Goal: Task Accomplishment & Management: Use online tool/utility

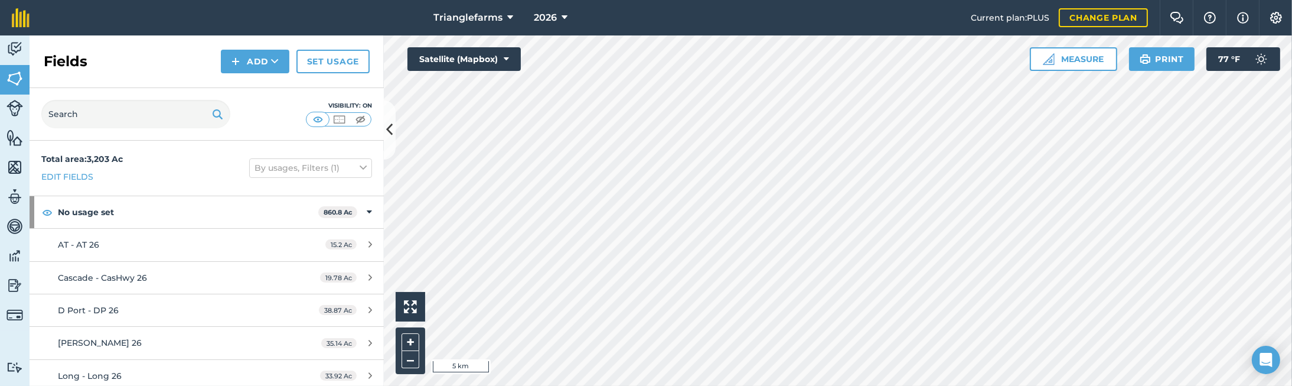
click at [106, 64] on div "Fields Add Set usage" at bounding box center [207, 61] width 354 height 53
click at [534, 17] on span "2026" at bounding box center [545, 18] width 23 height 14
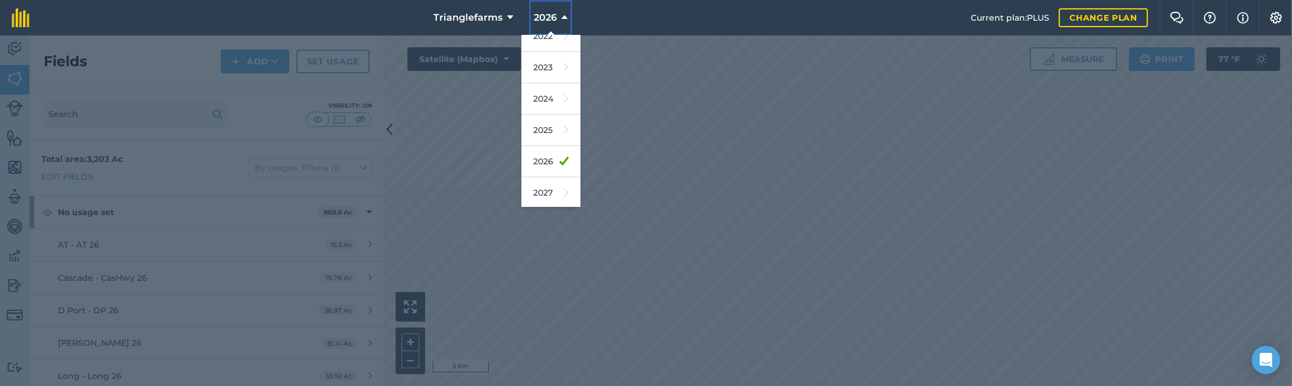
scroll to position [172, 0]
click at [543, 129] on link "2025" at bounding box center [550, 129] width 59 height 31
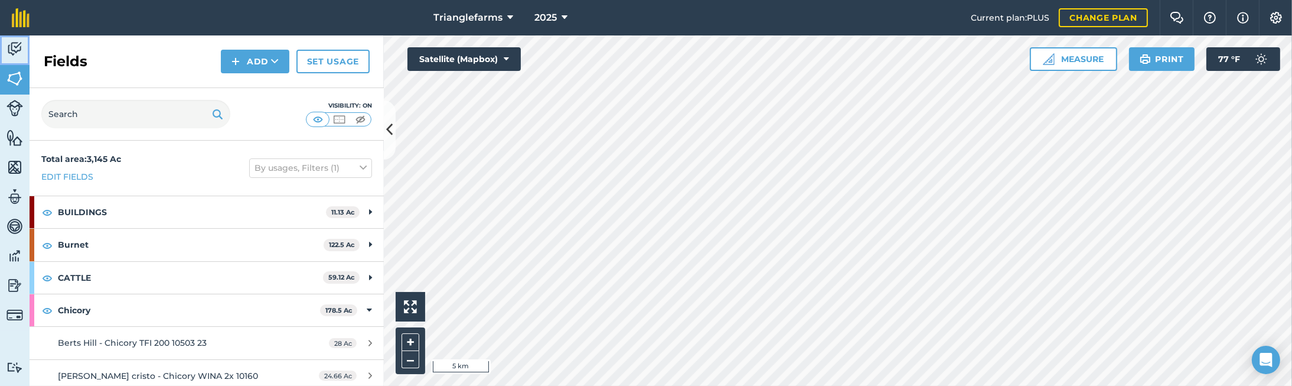
click at [5, 44] on link "Activity" at bounding box center [15, 50] width 30 height 30
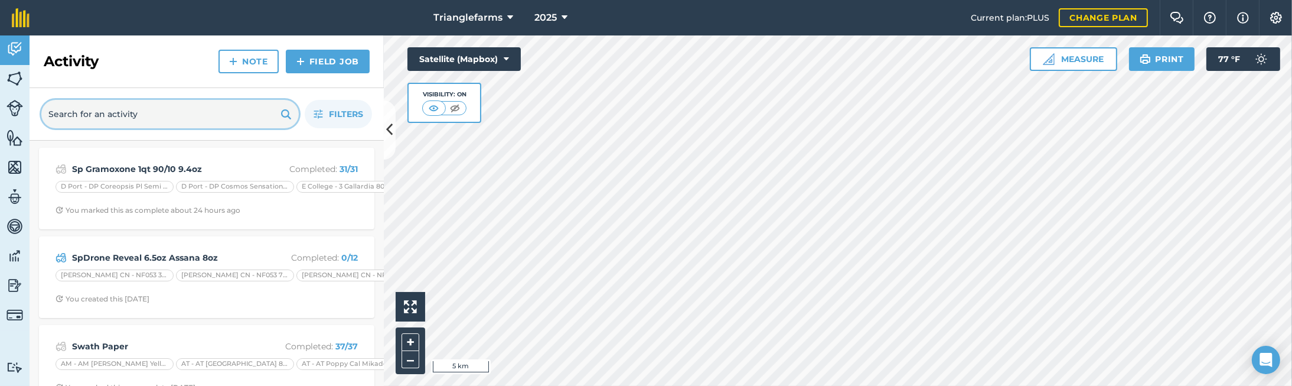
click at [142, 113] on input "text" at bounding box center [169, 114] width 257 height 28
paste input "Lime 1.20 Ton Pratum"
type input "Lime 1.20 Ton Pratum"
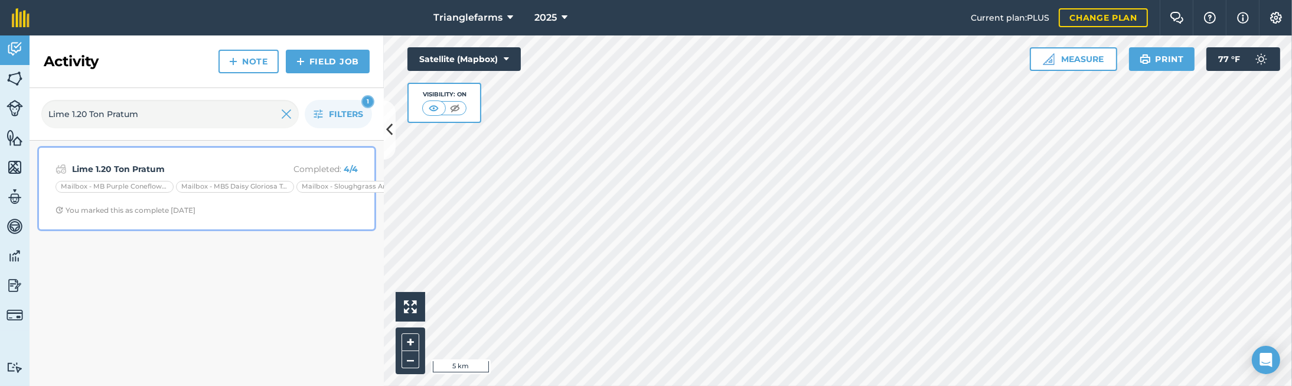
click at [148, 165] on strong "Lime 1.20 Ton Pratum" at bounding box center [165, 168] width 187 height 13
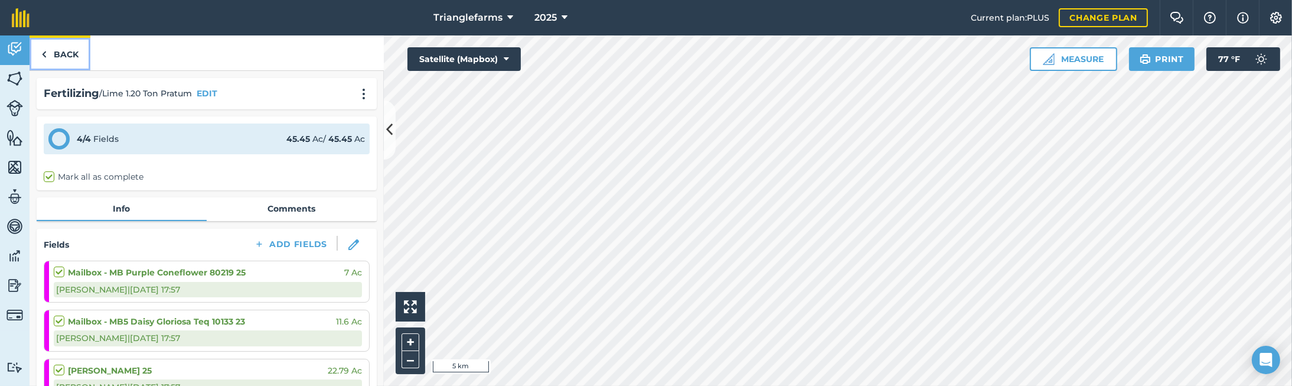
click at [63, 51] on link "Back" at bounding box center [60, 52] width 61 height 35
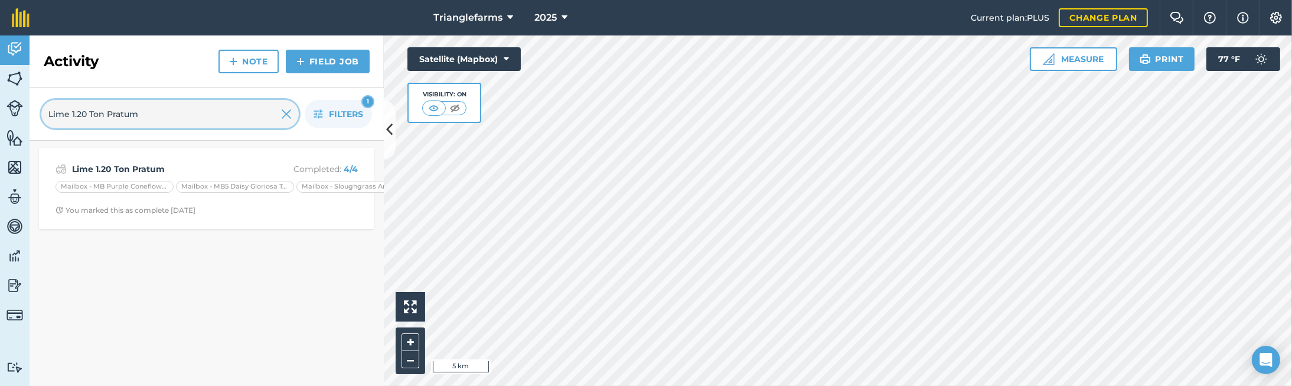
click at [154, 109] on input "Lime 1.20 Ton Pratum" at bounding box center [169, 114] width 257 height 28
paste input "39"
type input "Lime 1.39 Ton Pratum"
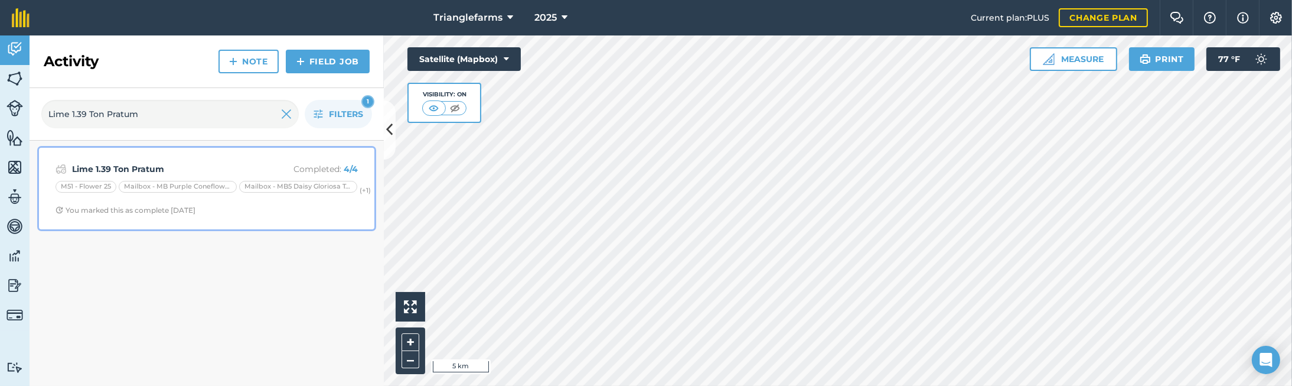
click at [174, 167] on strong "Lime 1.39 Ton Pratum" at bounding box center [165, 168] width 187 height 13
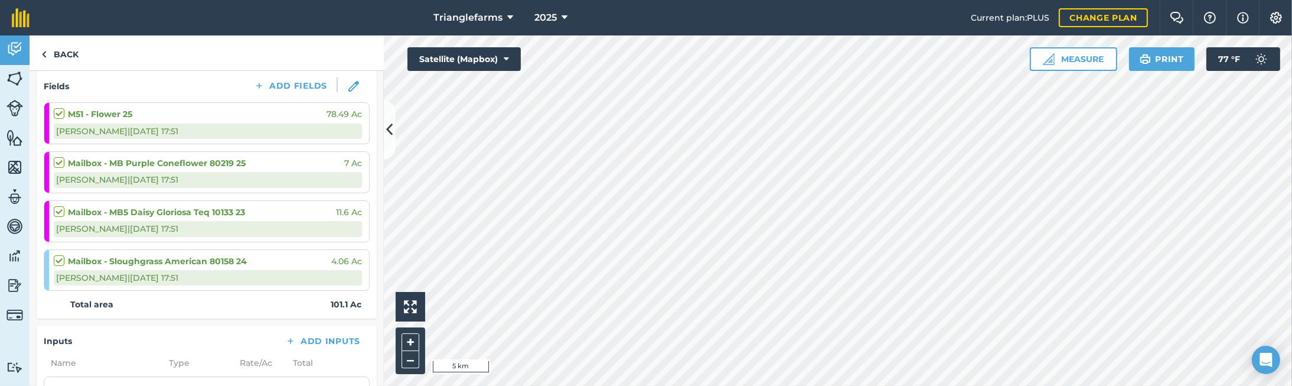
scroll to position [162, 0]
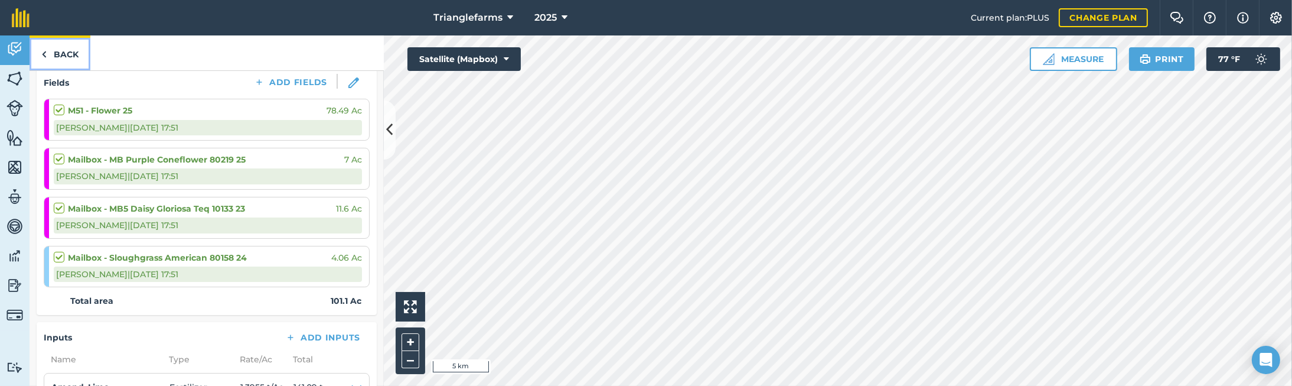
click at [60, 57] on link "Back" at bounding box center [60, 52] width 61 height 35
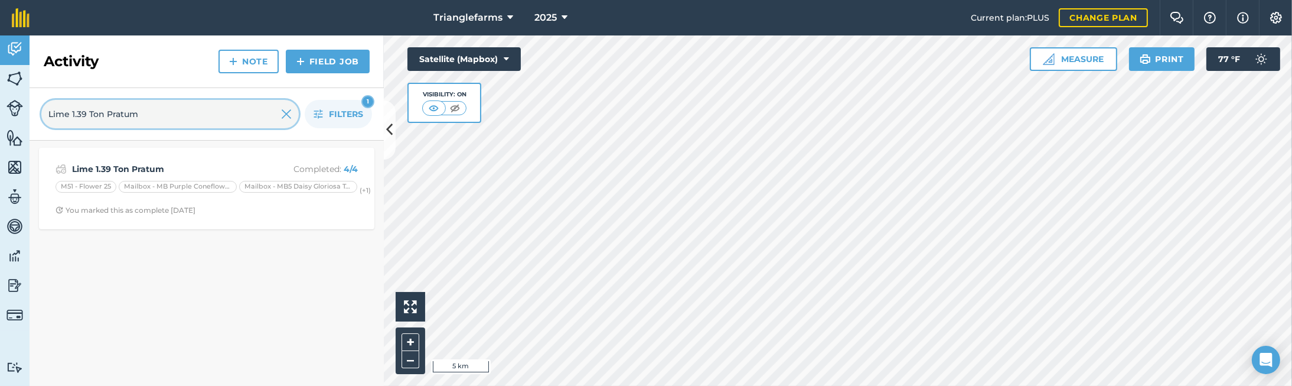
click at [139, 110] on input "Lime 1.39 Ton Pratum" at bounding box center [169, 114] width 257 height 28
click at [138, 110] on input "Lime 1.39 Ton Pratum" at bounding box center [169, 114] width 257 height 28
paste input "20"
type input "Lime 1.20 Ton Pratum"
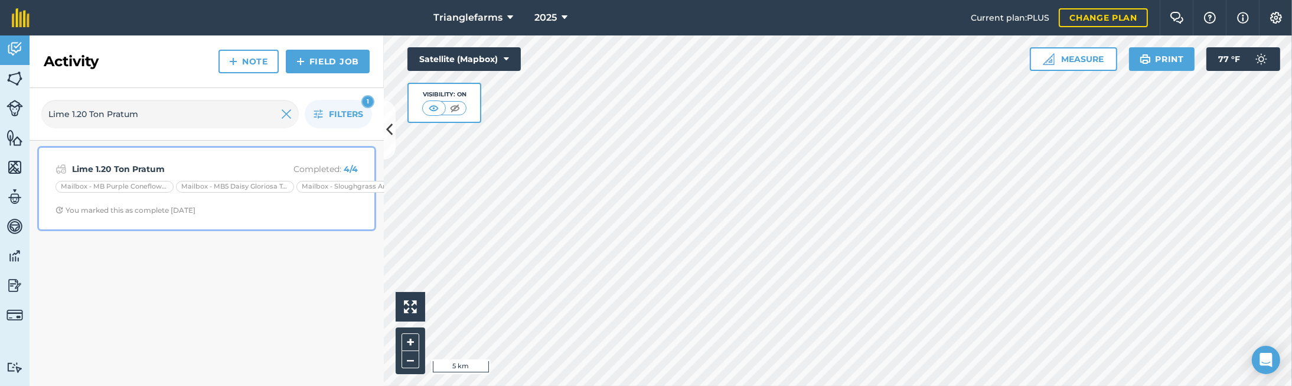
click at [162, 210] on div "You marked this as complete [DATE]" at bounding box center [126, 210] width 140 height 9
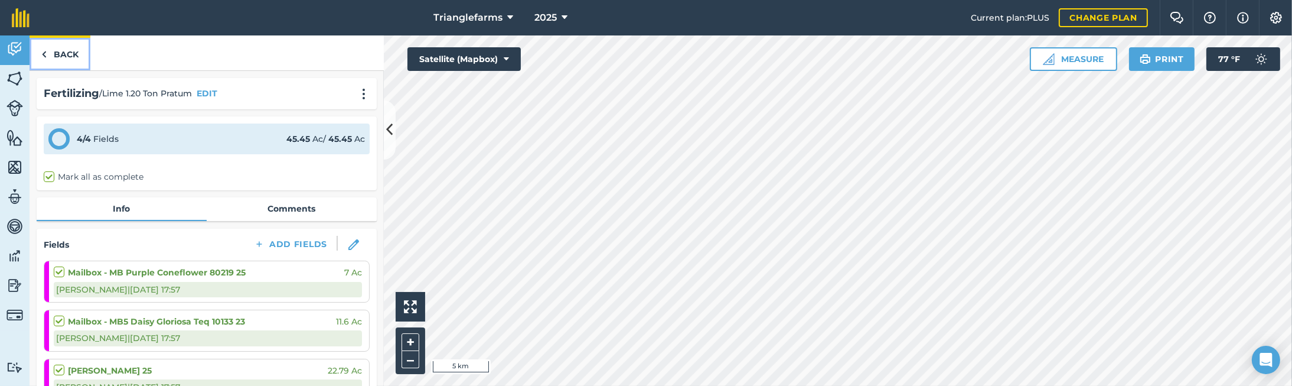
click at [57, 47] on link "Back" at bounding box center [60, 52] width 61 height 35
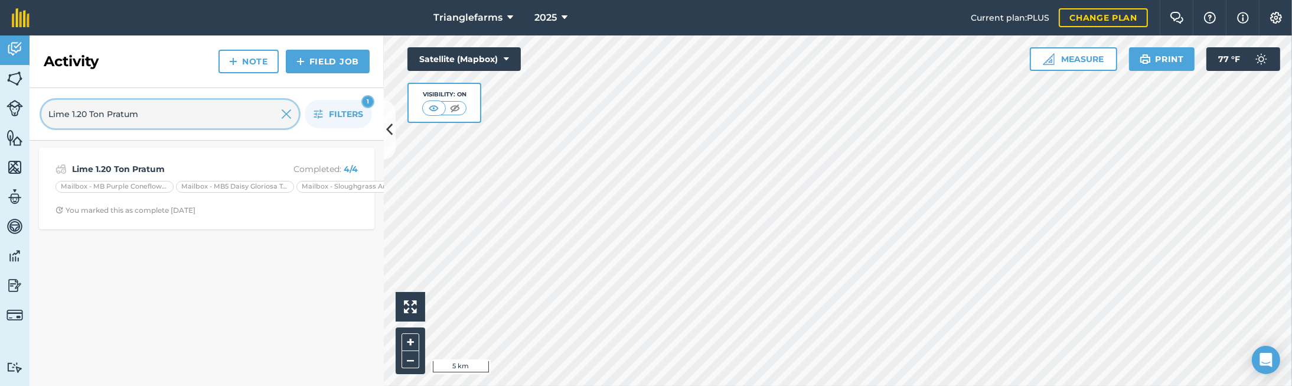
click at [163, 120] on input "Lime 1.20 Ton Pratum" at bounding box center [169, 114] width 257 height 28
paste input "39"
type input "Lime 1.39 Ton Pratum"
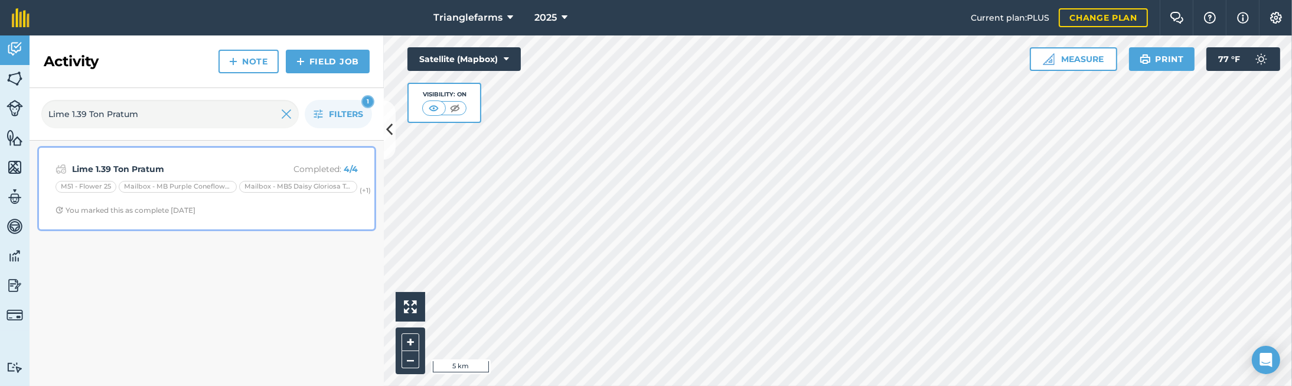
click at [158, 165] on strong "Lime 1.39 Ton Pratum" at bounding box center [165, 168] width 187 height 13
